Goal: Task Accomplishment & Management: Manage account settings

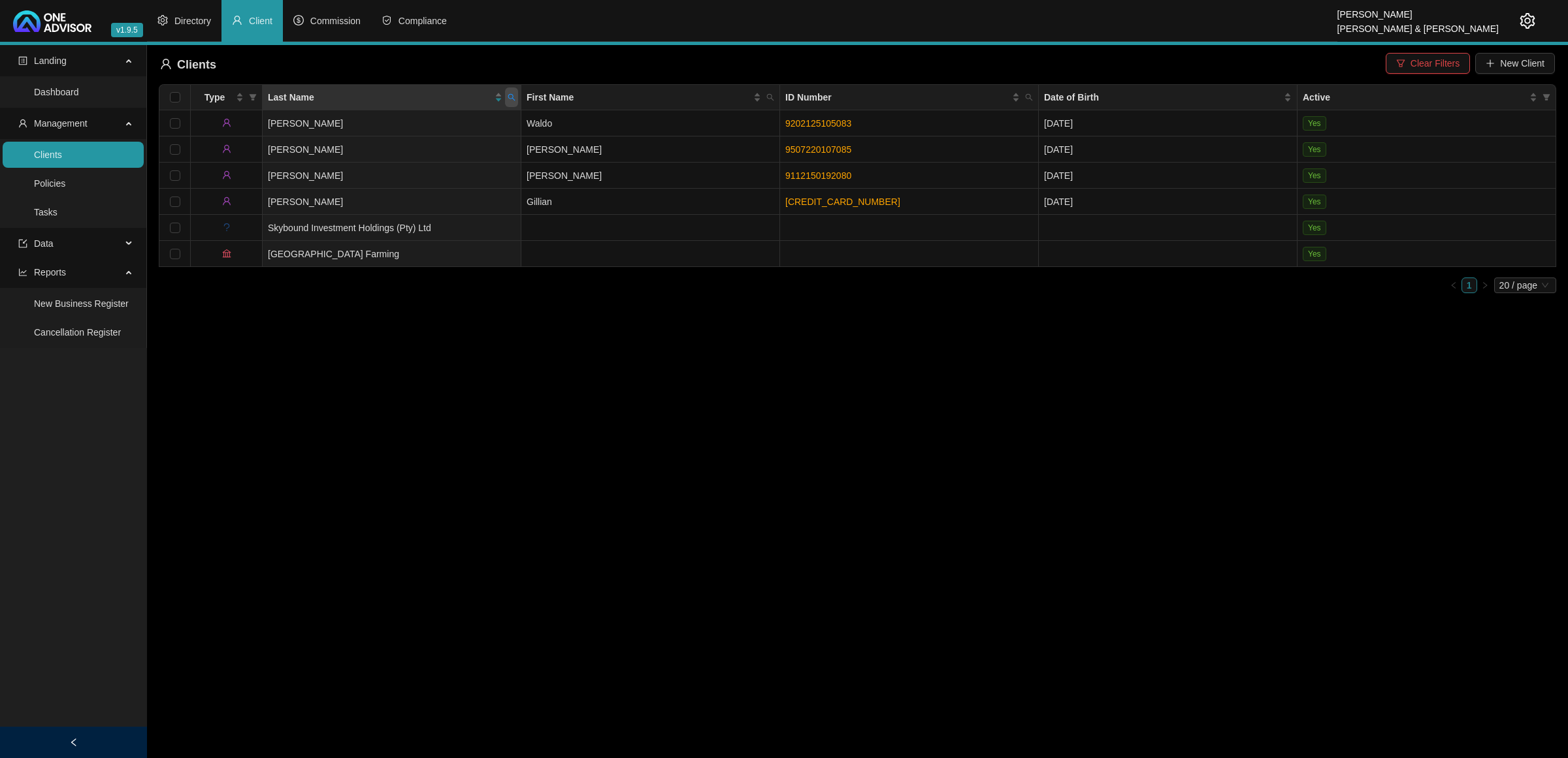
click at [508, 100] on icon "search" at bounding box center [512, 97] width 8 height 8
type input "clen"
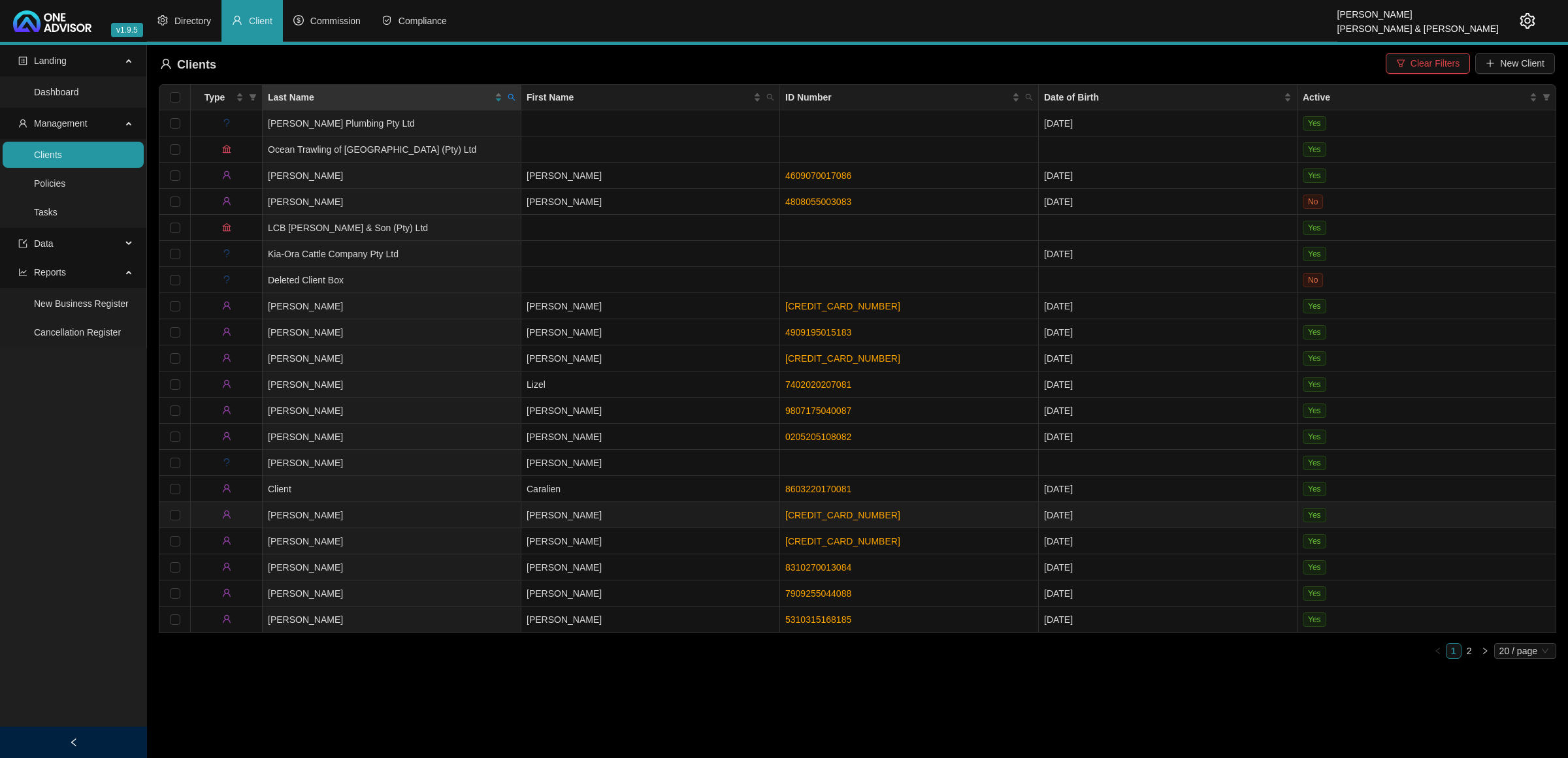
click at [422, 520] on td "[PERSON_NAME]" at bounding box center [392, 515] width 259 height 26
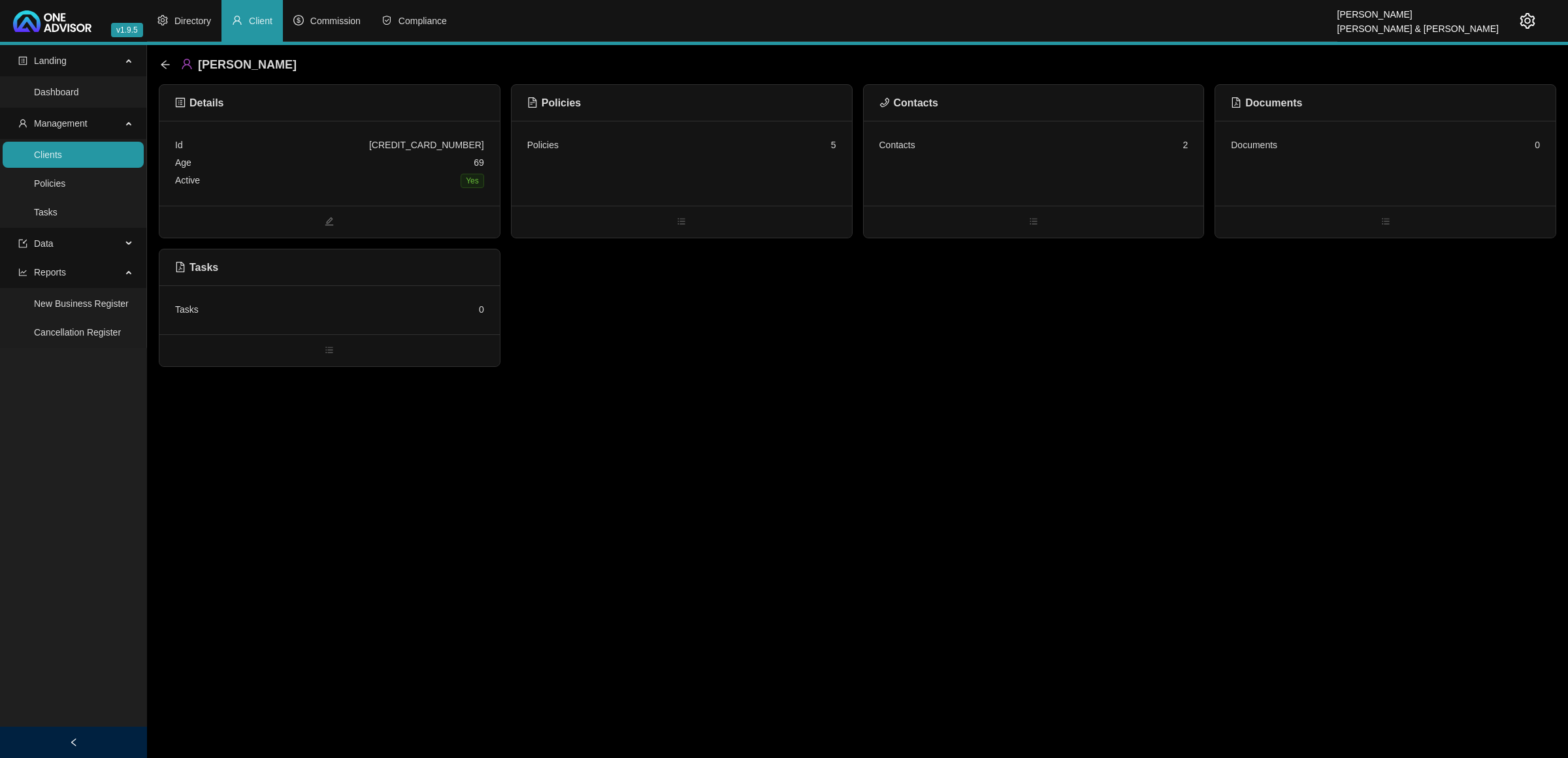
click at [771, 160] on div "Policies 5" at bounding box center [682, 164] width 341 height 85
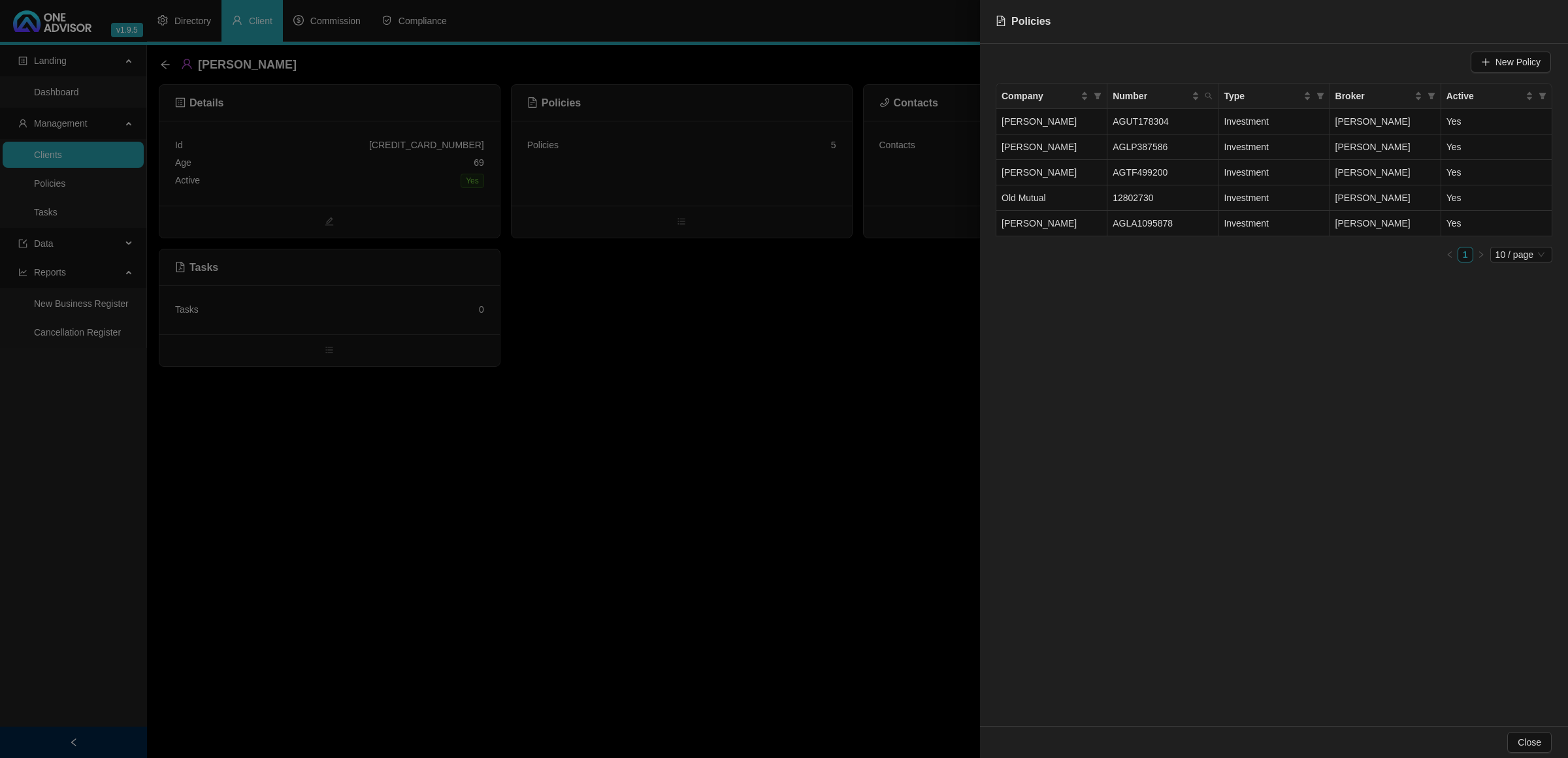
click at [818, 266] on div at bounding box center [784, 379] width 1568 height 758
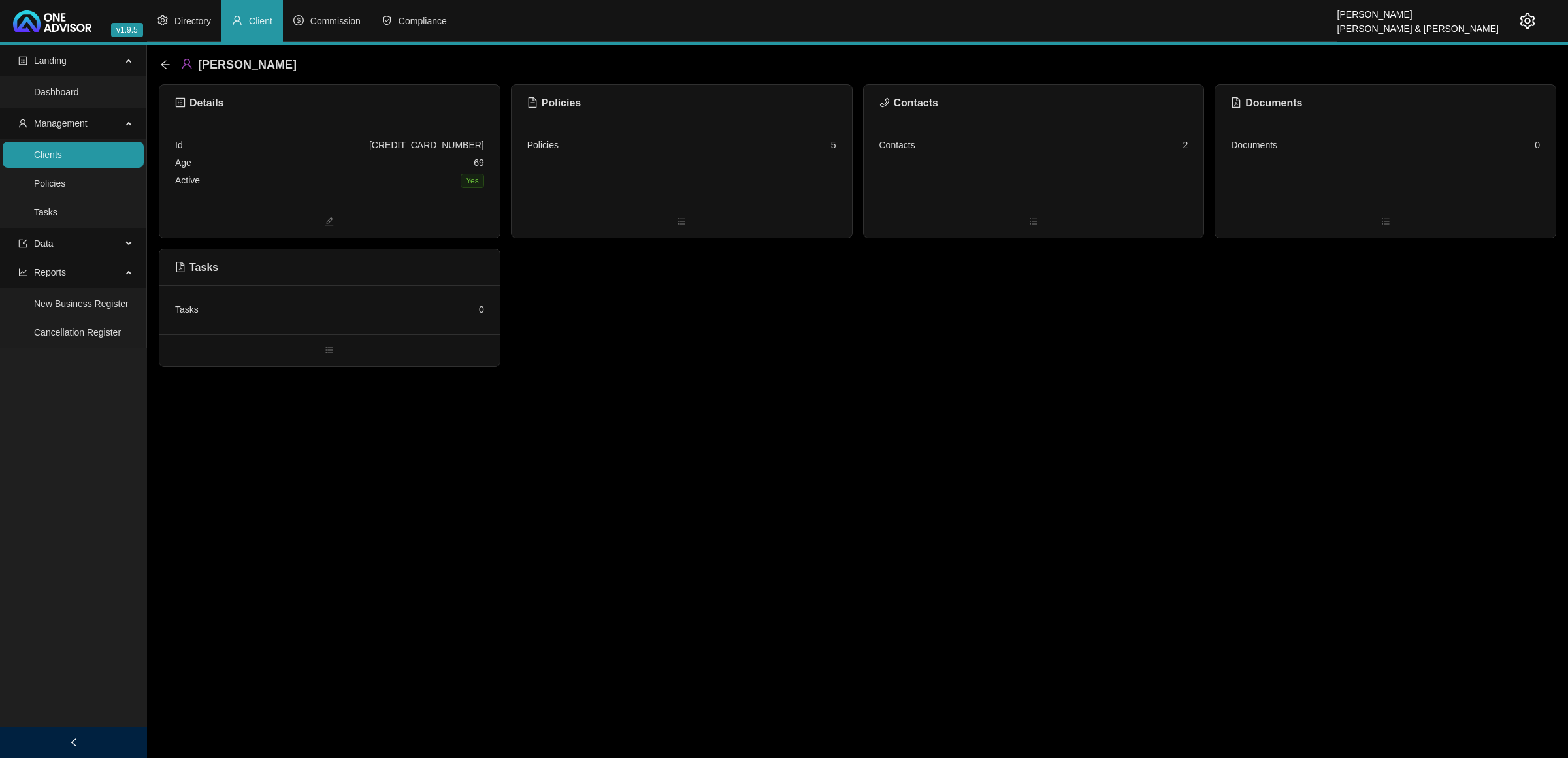
click at [62, 150] on link "Clients" at bounding box center [48, 155] width 28 height 11
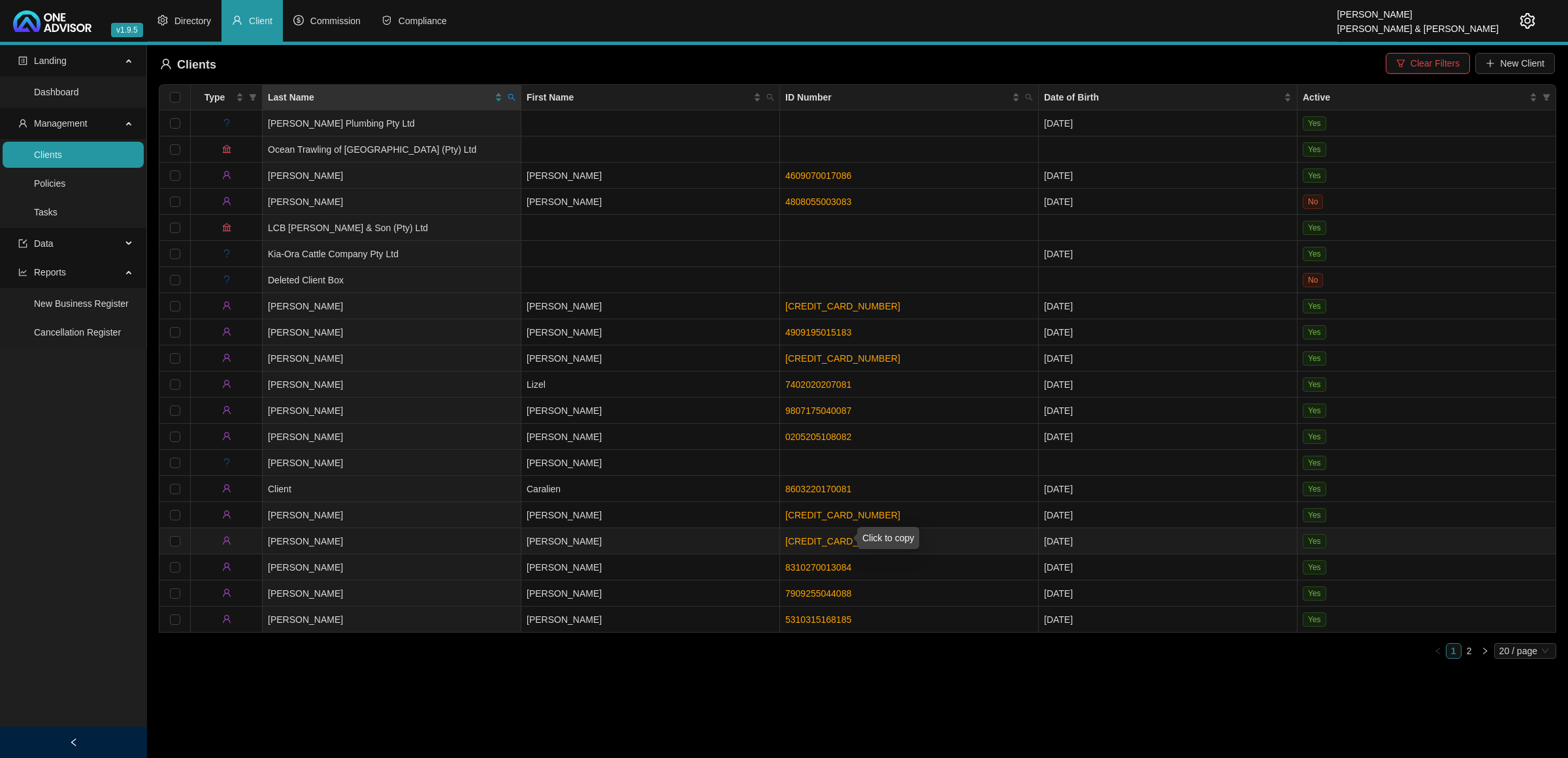
click at [810, 542] on link "[CREDIT_CARD_NUMBER]" at bounding box center [842, 541] width 115 height 11
click at [810, 537] on link "[CREDIT_CARD_NUMBER]" at bounding box center [842, 541] width 115 height 11
click at [806, 541] on link "[CREDIT_CARD_NUMBER]" at bounding box center [842, 541] width 115 height 11
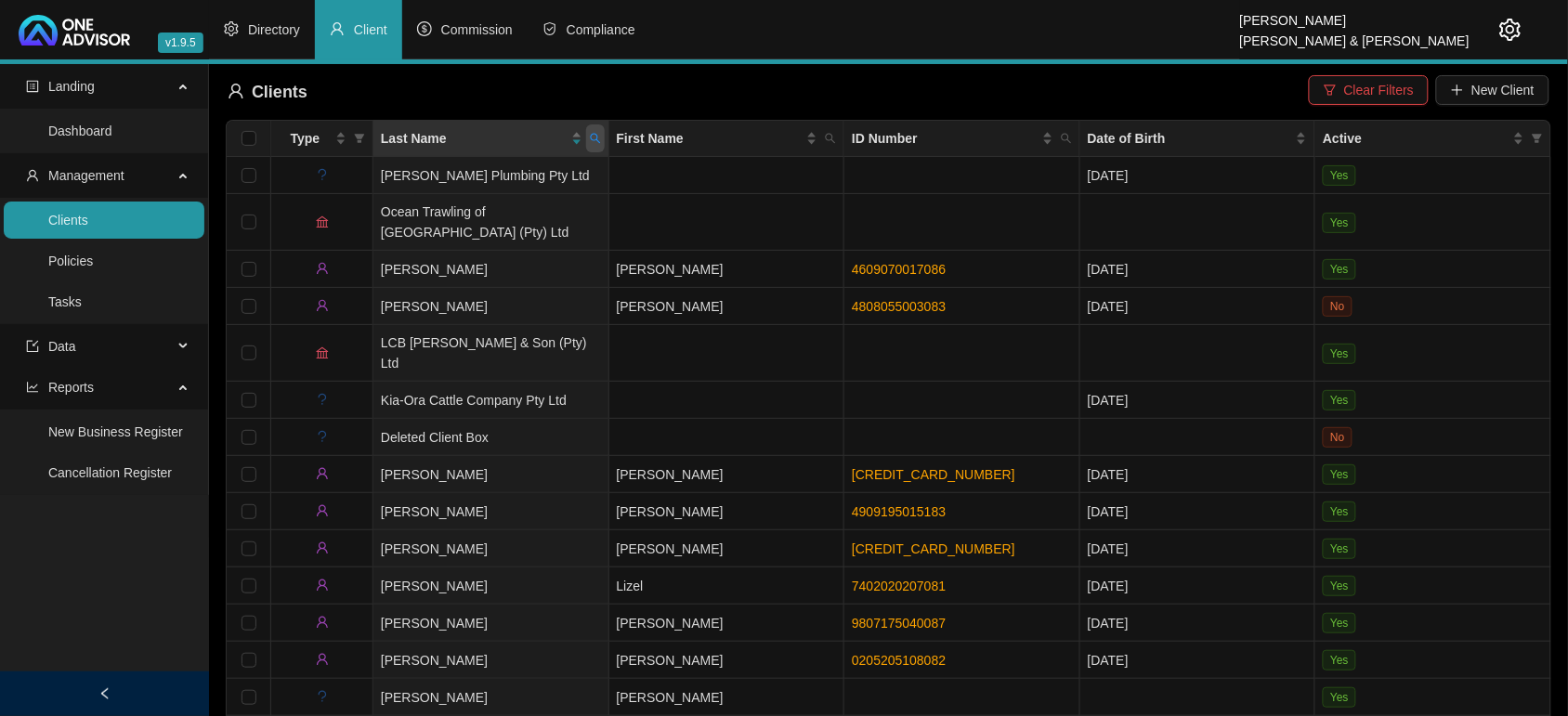
click at [592, 145] on span at bounding box center [596, 138] width 19 height 27
type input "conradie"
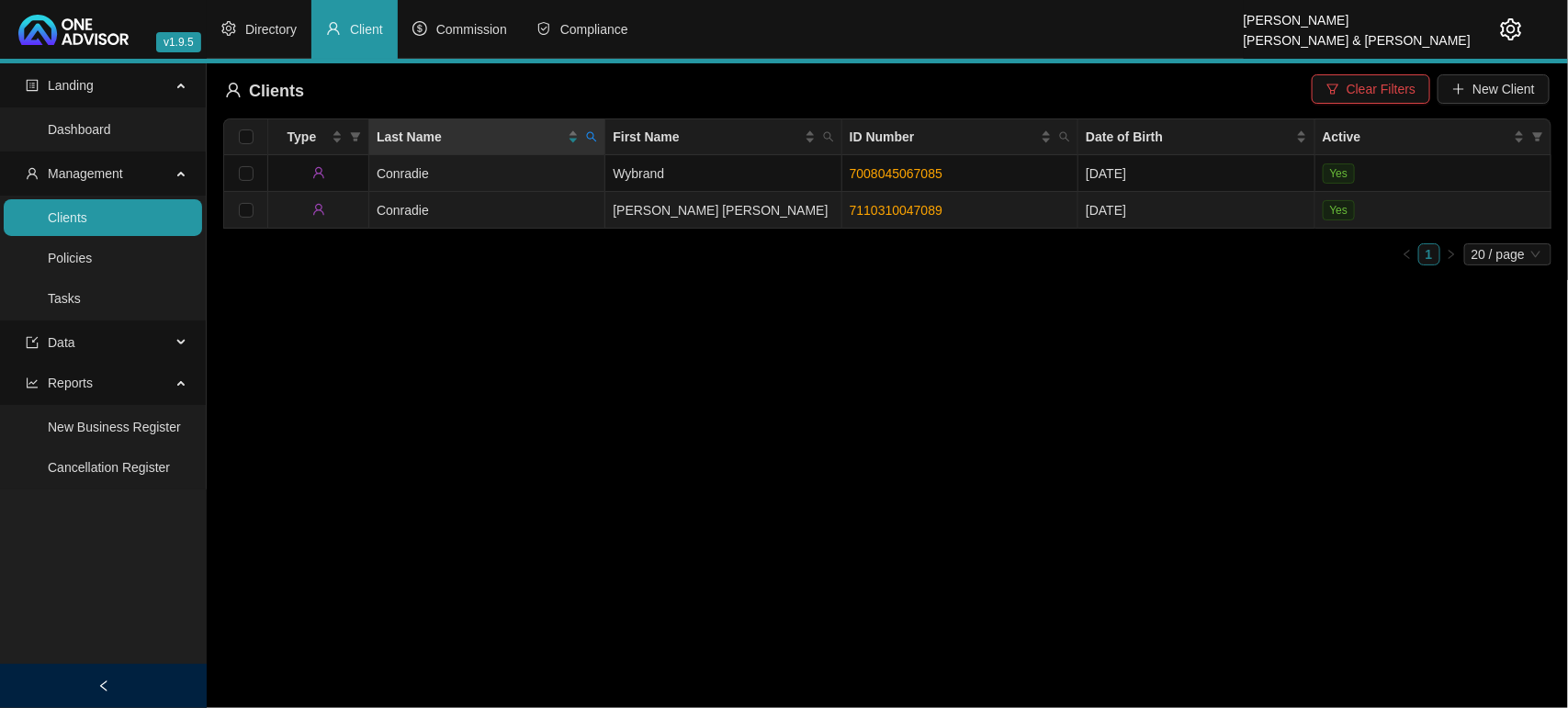
click at [483, 200] on td "Conradie" at bounding box center [487, 210] width 236 height 36
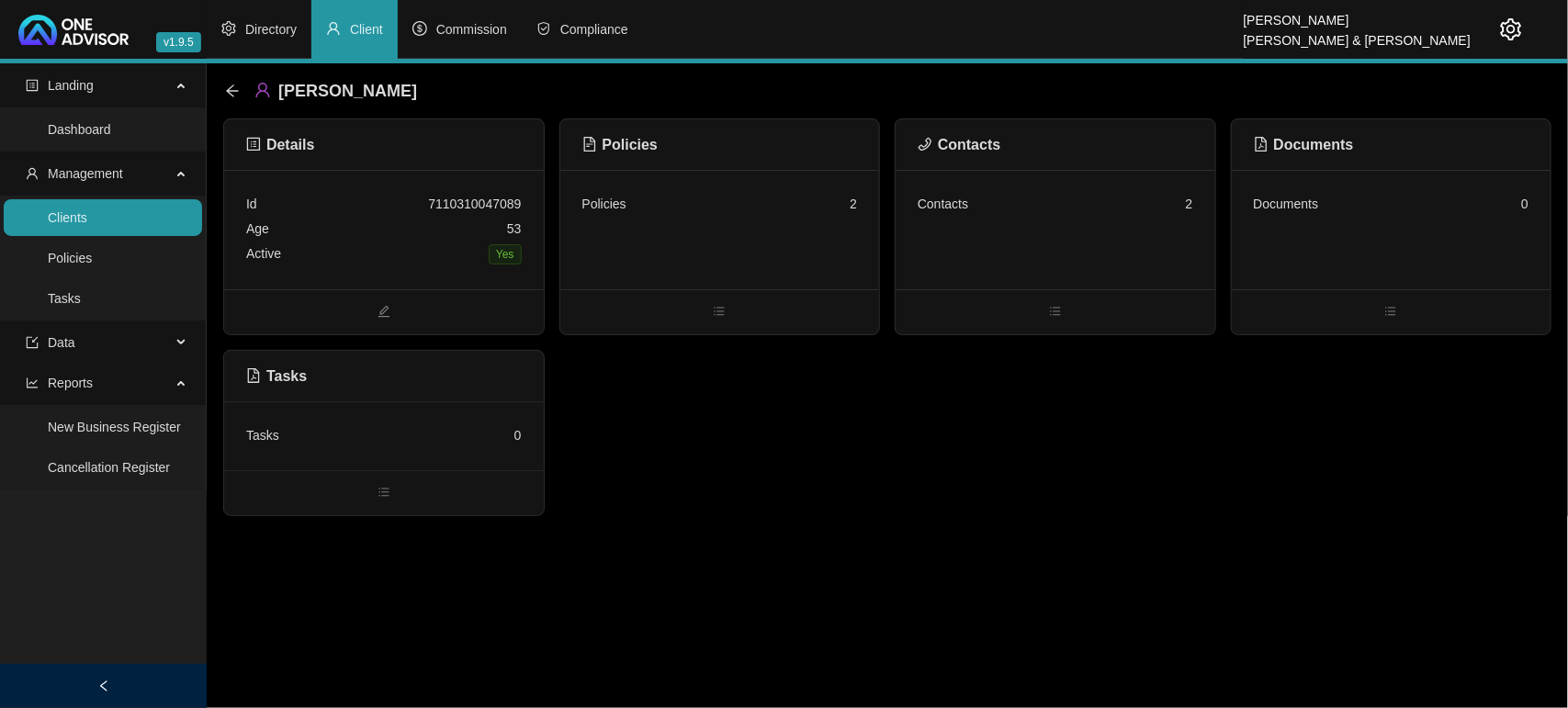
click at [1136, 239] on div "Contacts 2" at bounding box center [1055, 230] width 320 height 120
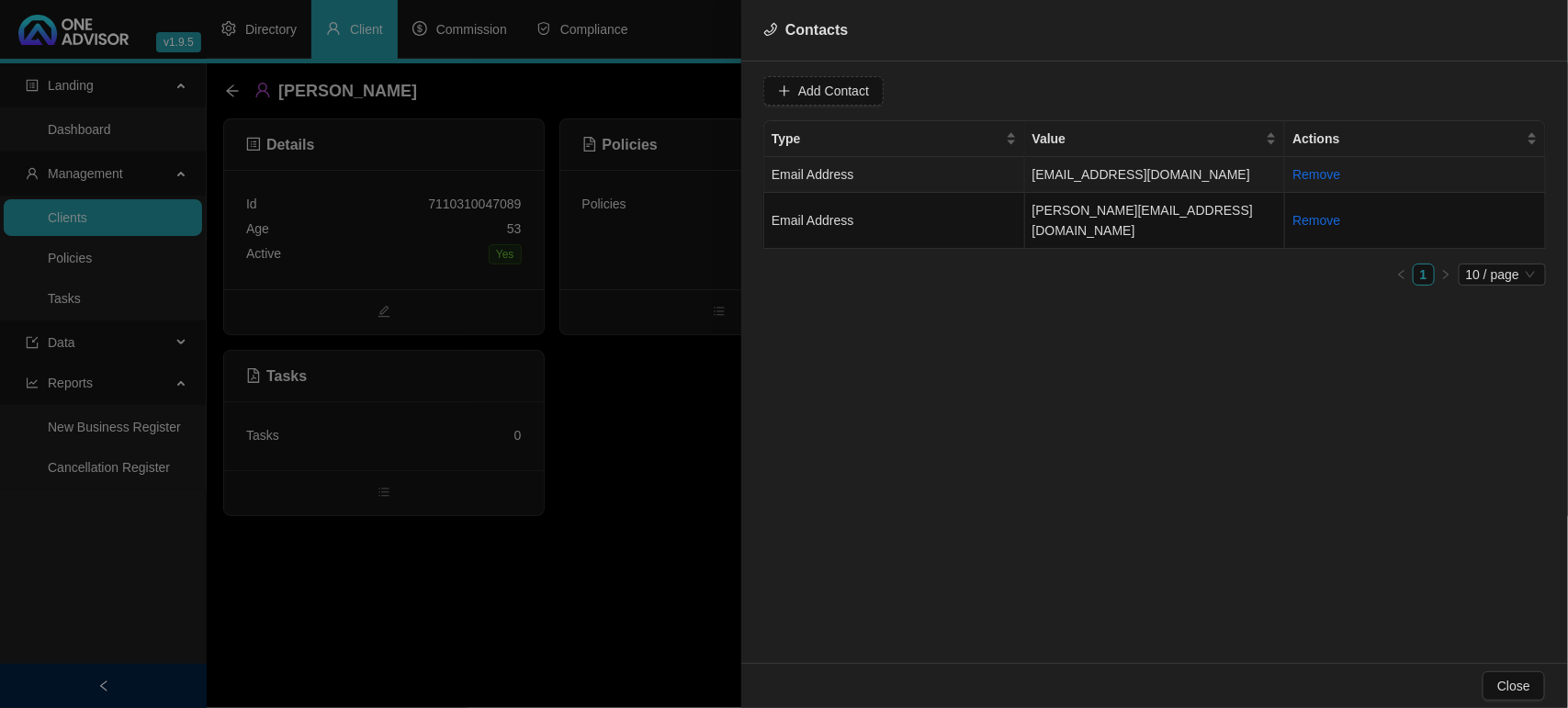
click at [926, 166] on td "Email Address" at bounding box center [894, 175] width 261 height 36
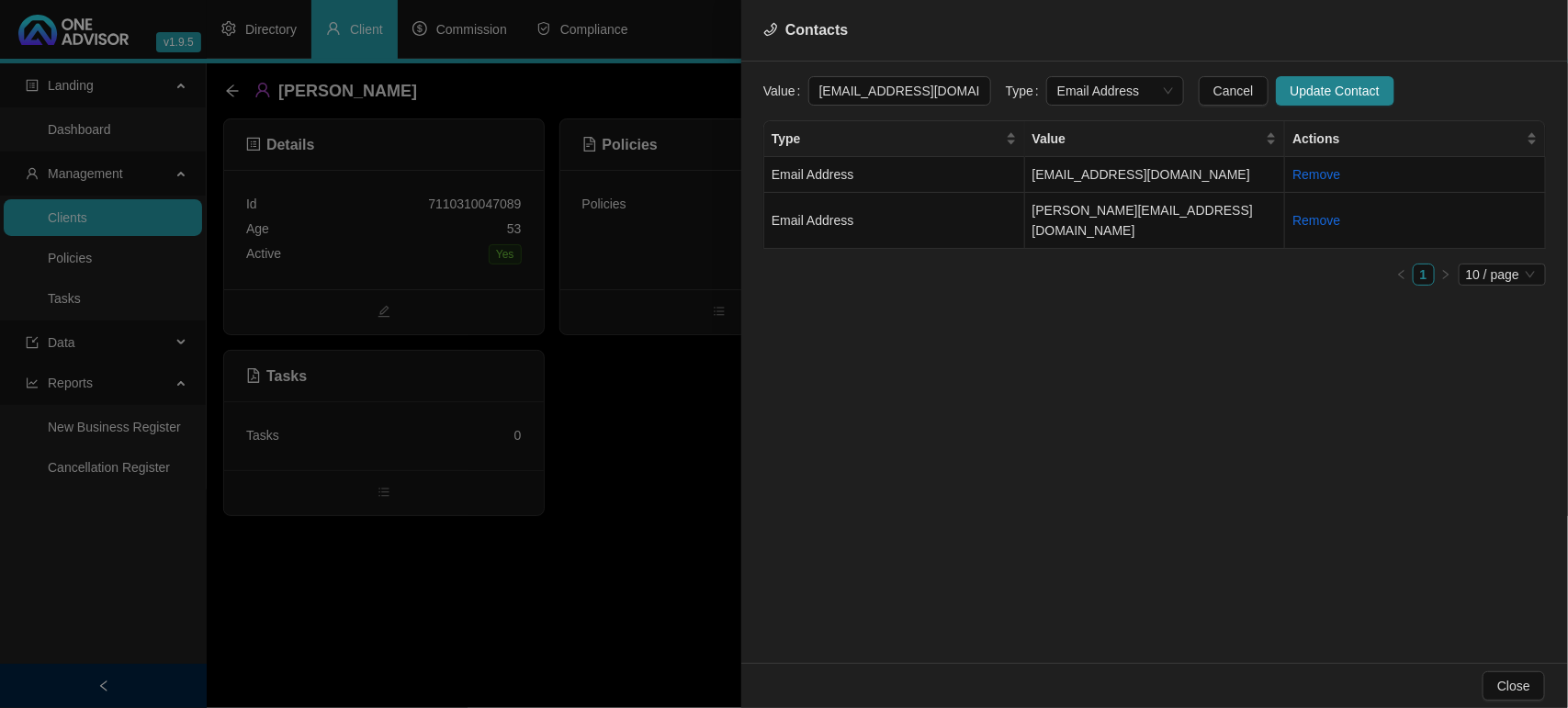
click at [967, 363] on div "Value [EMAIL_ADDRESS][DOMAIN_NAME] Type Email Address Cancel Update Contact Typ…" at bounding box center [1154, 362] width 827 height 601
click at [1219, 84] on span "Cancel" at bounding box center [1233, 91] width 40 height 21
click at [704, 425] on div at bounding box center [784, 354] width 1568 height 708
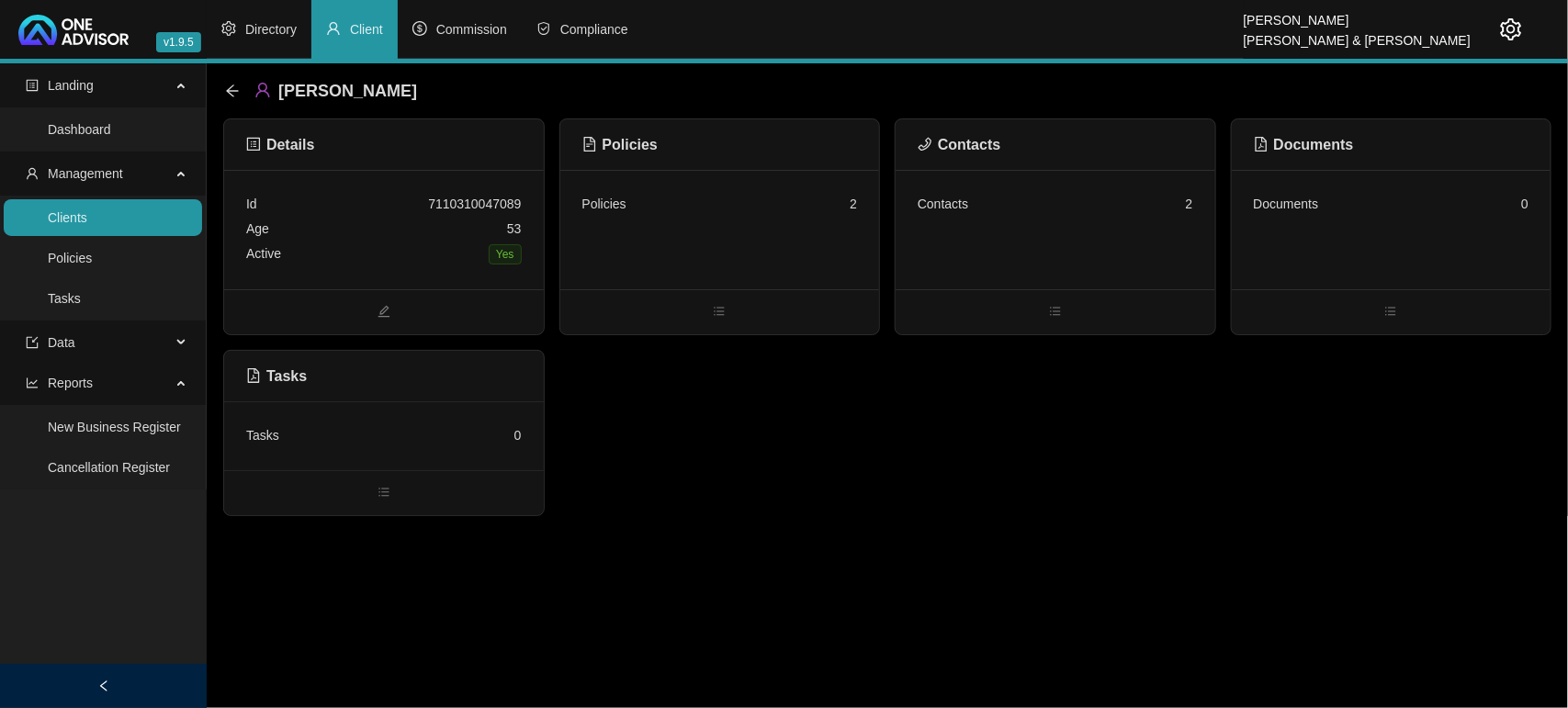
click at [1111, 195] on div "Contacts 2" at bounding box center [1055, 204] width 276 height 25
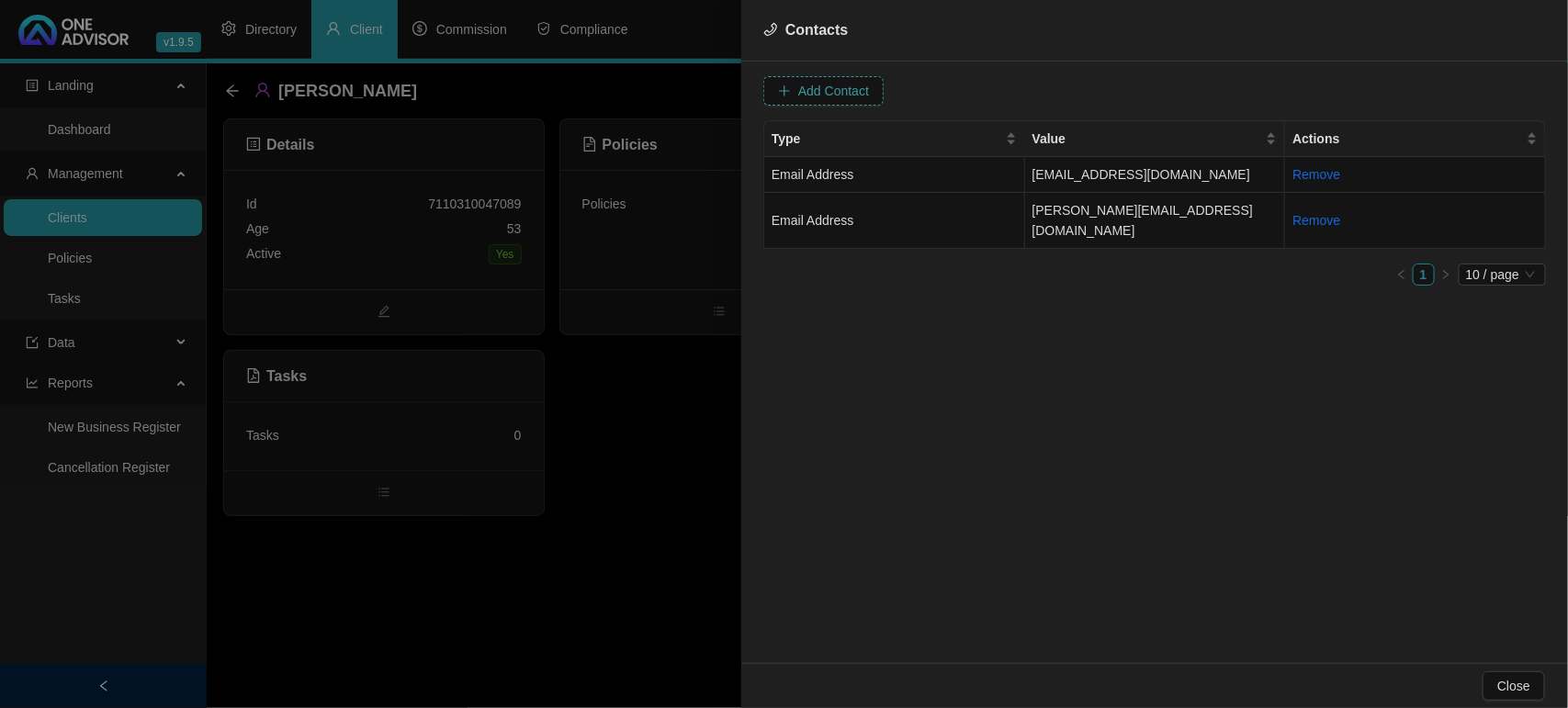
click at [837, 96] on span "Add Contact" at bounding box center [834, 91] width 71 height 21
click at [1136, 89] on span at bounding box center [1115, 90] width 116 height 27
type input "[PHONE_NUMBER]"
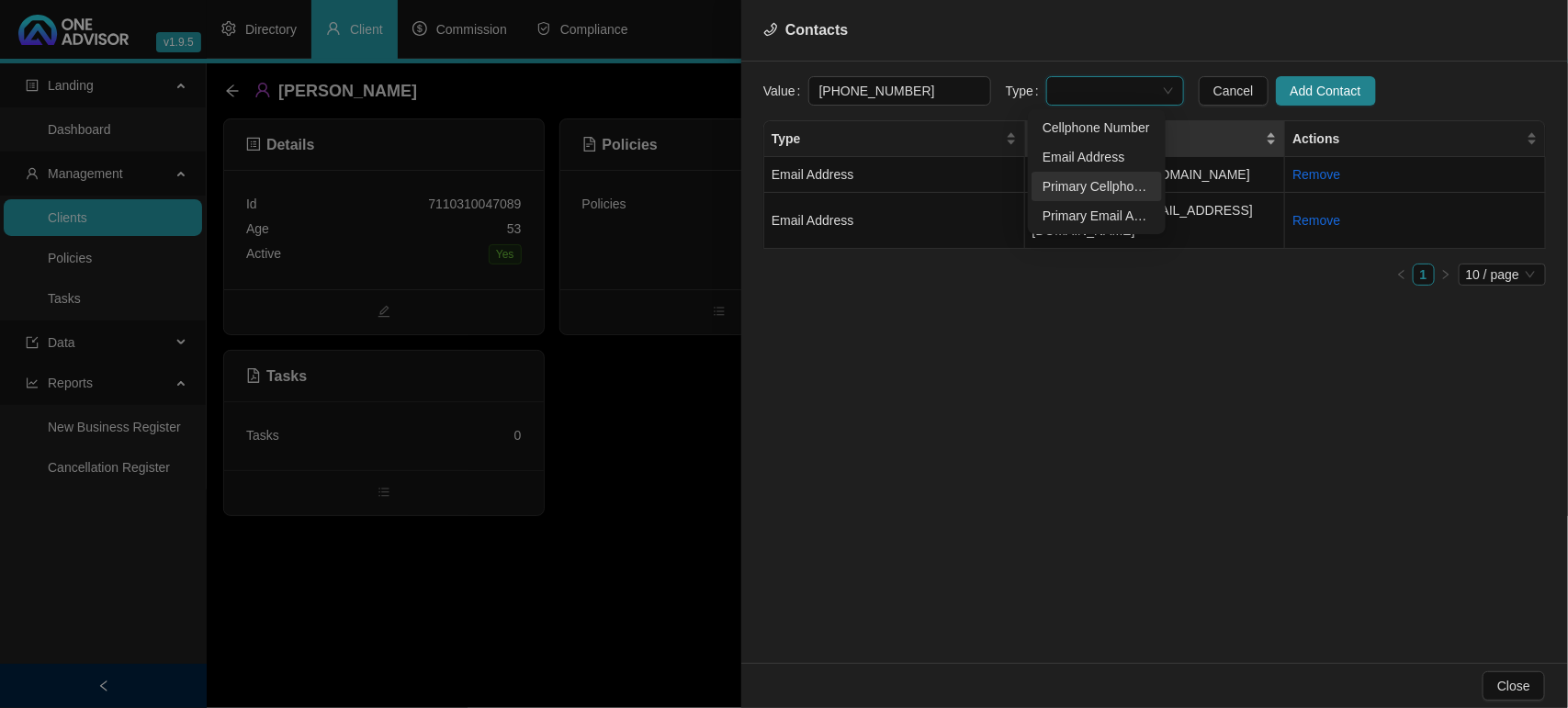
drag, startPoint x: 1086, startPoint y: 188, endPoint x: 1198, endPoint y: 144, distance: 120.3
click at [1085, 186] on div "Primary Cellphone Number" at bounding box center [1097, 187] width 109 height 21
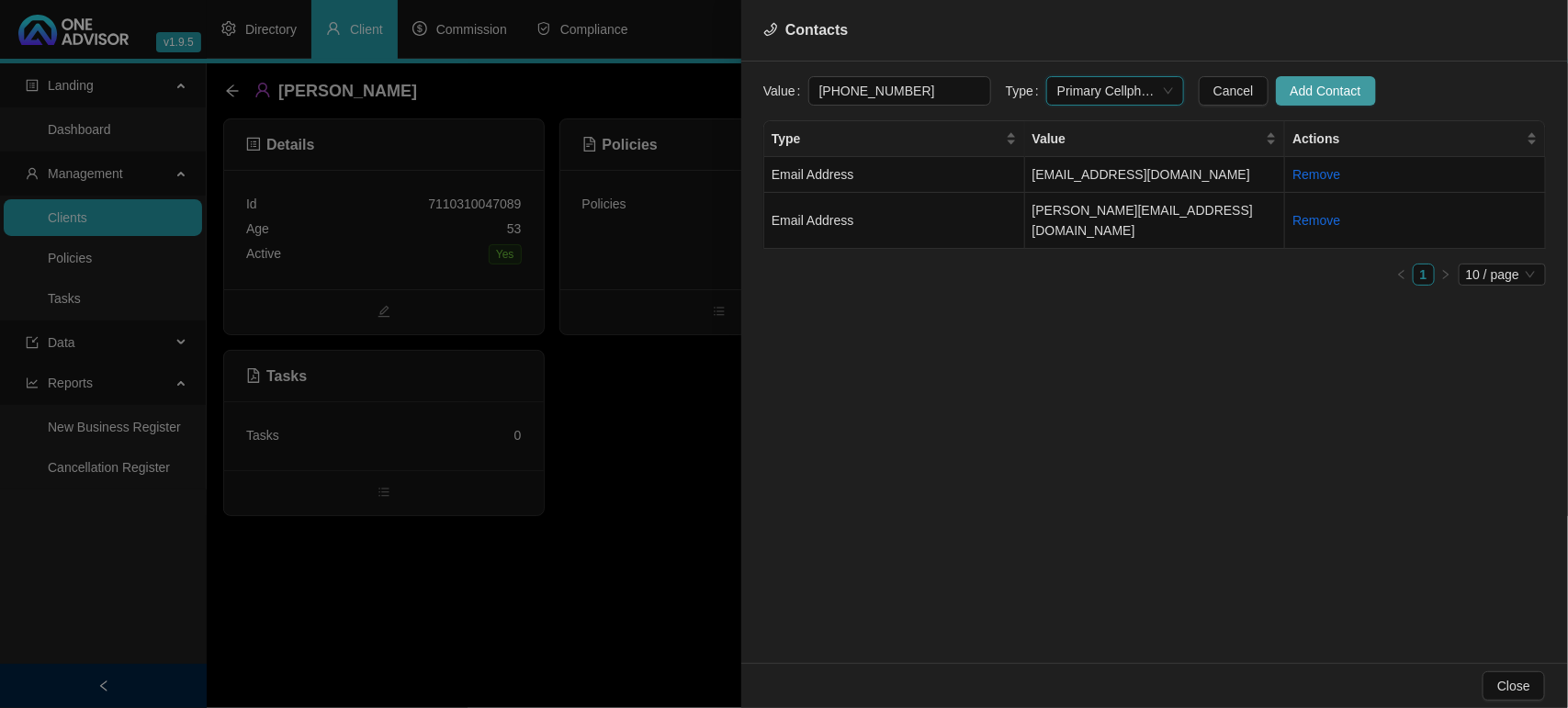
click at [1291, 88] on span "Add Contact" at bounding box center [1327, 91] width 71 height 21
